Goal: Book appointment/travel/reservation

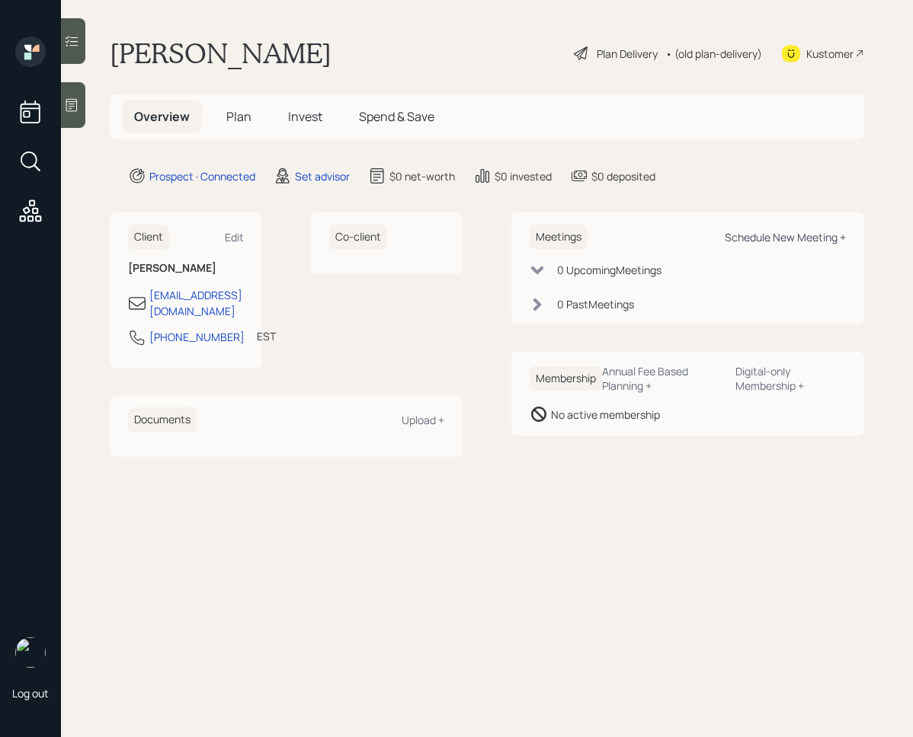
click at [792, 235] on div "Schedule New Meeting +" at bounding box center [784, 237] width 121 height 14
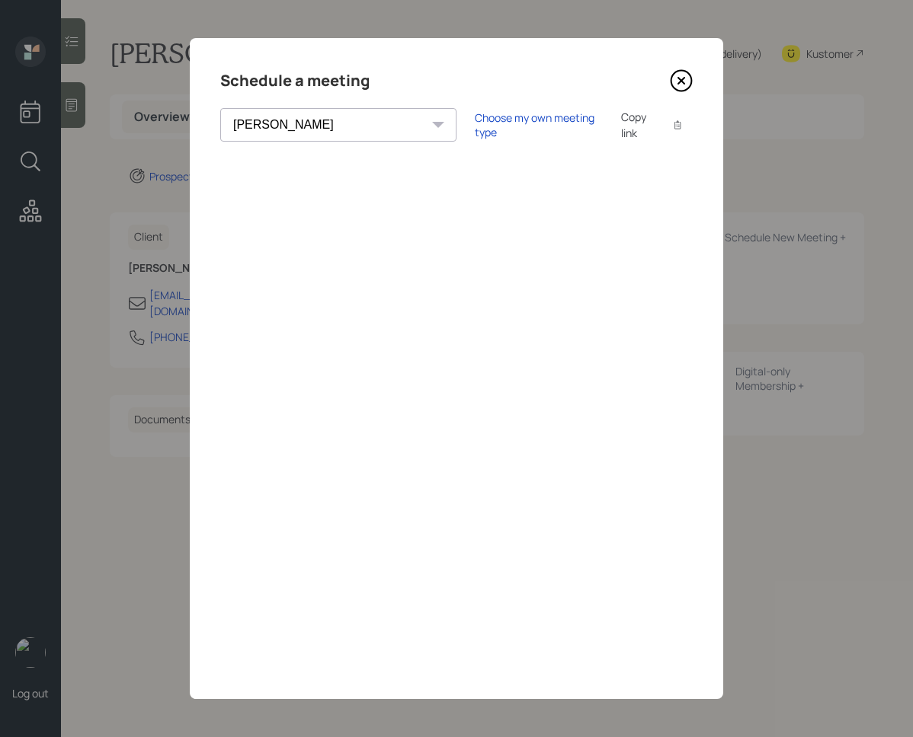
click at [330, 131] on select "[PERSON_NAME] [PERSON_NAME] [PERSON_NAME] [PERSON_NAME] [PERSON_NAME] [PERSON_N…" at bounding box center [338, 125] width 236 height 34
click at [475, 129] on div "Choose my own meeting type" at bounding box center [539, 124] width 128 height 29
click at [331, 116] on select "[PERSON_NAME] [PERSON_NAME] [PERSON_NAME] [PERSON_NAME] [PERSON_NAME] [PERSON_N…" at bounding box center [351, 125] width 263 height 34
select select "bffa7908-1b2a-4c79-9bb6-f0ec9aed22d3"
click at [220, 108] on select "[PERSON_NAME] [PERSON_NAME] [PERSON_NAME] [PERSON_NAME] [PERSON_NAME] [PERSON_N…" at bounding box center [351, 125] width 263 height 34
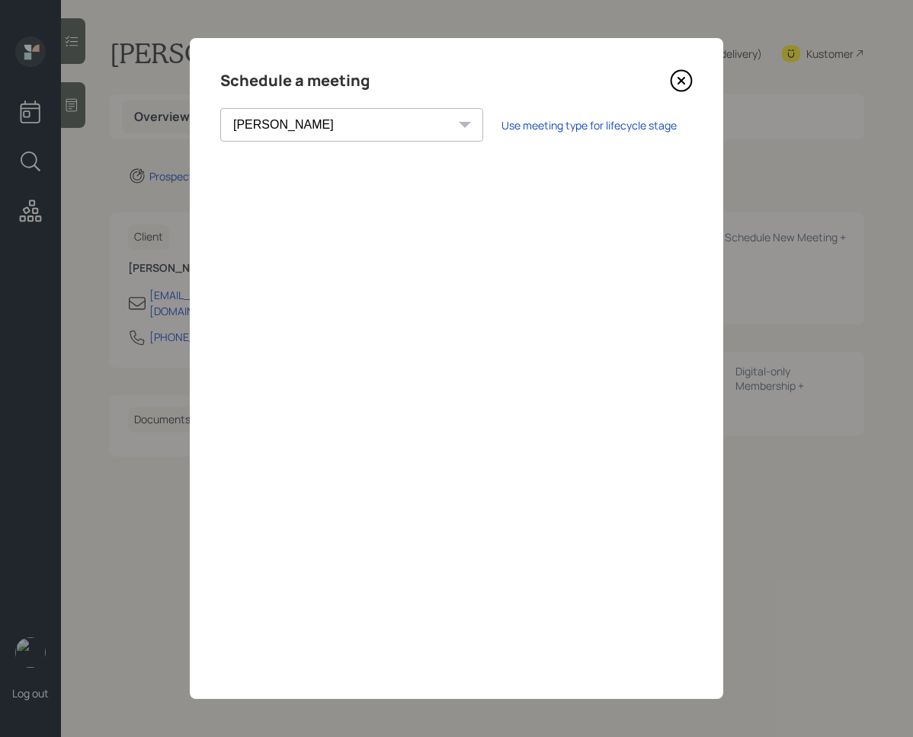
click at [684, 88] on icon at bounding box center [681, 80] width 23 height 23
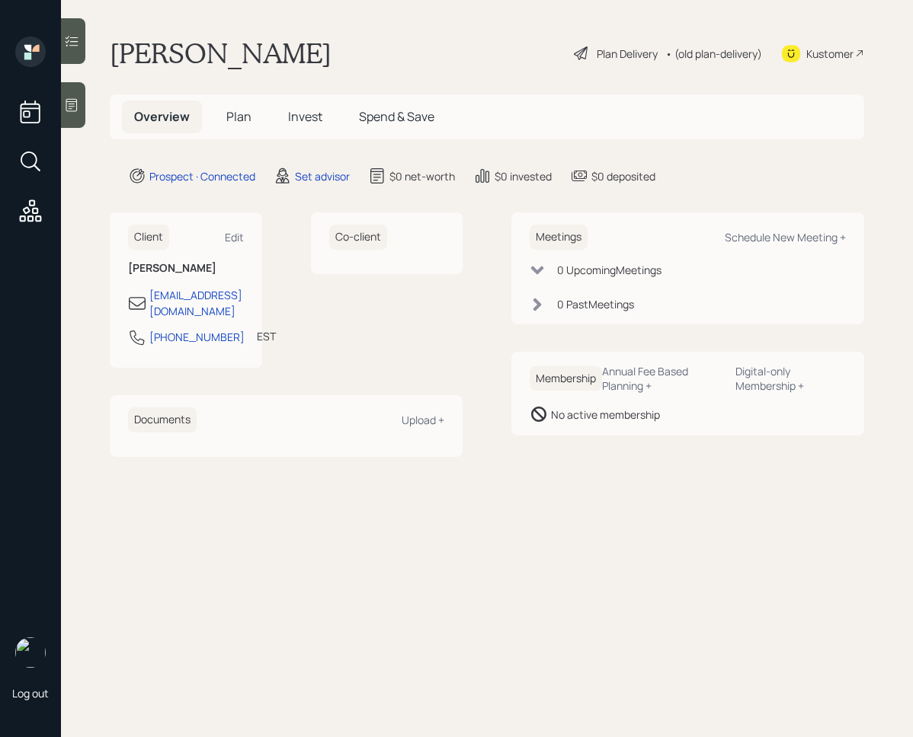
click at [79, 112] on icon at bounding box center [71, 105] width 15 height 15
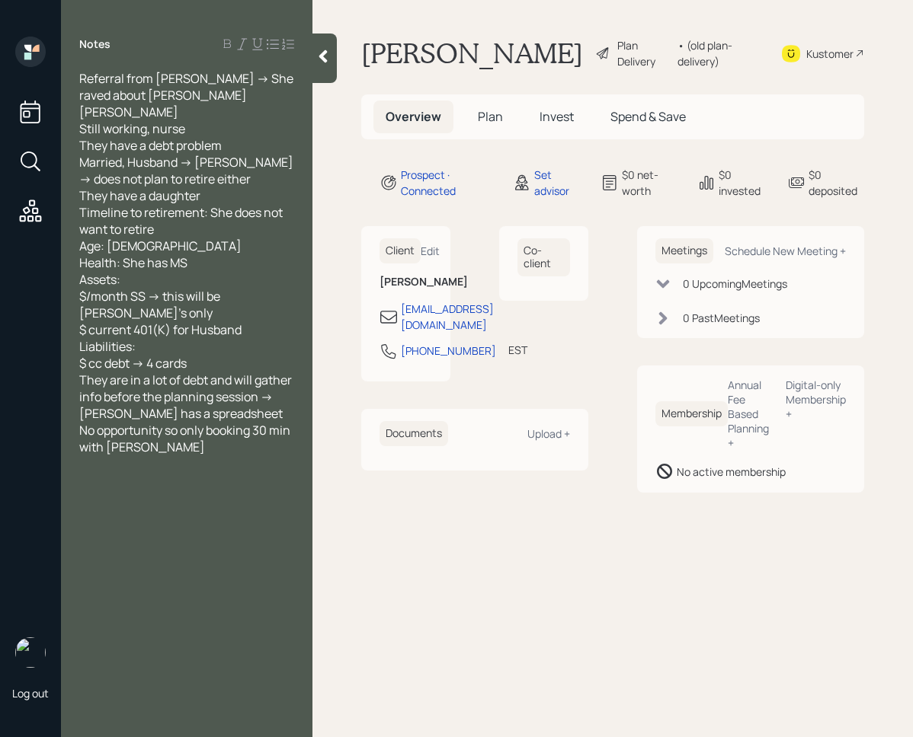
click at [325, 53] on icon at bounding box center [323, 56] width 8 height 13
